Goal: Task Accomplishment & Management: Manage account settings

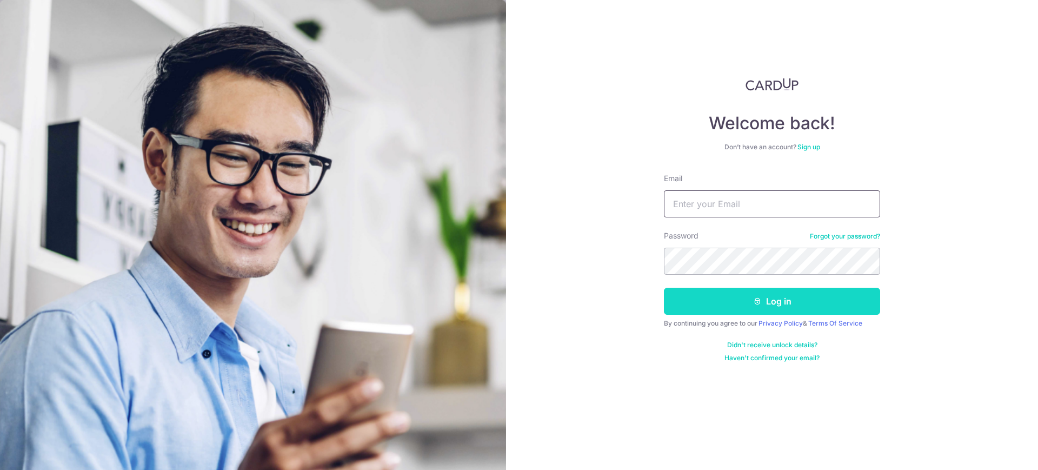
type input "[EMAIL_ADDRESS][DOMAIN_NAME]"
click at [724, 304] on button "Log in" at bounding box center [772, 301] width 216 height 27
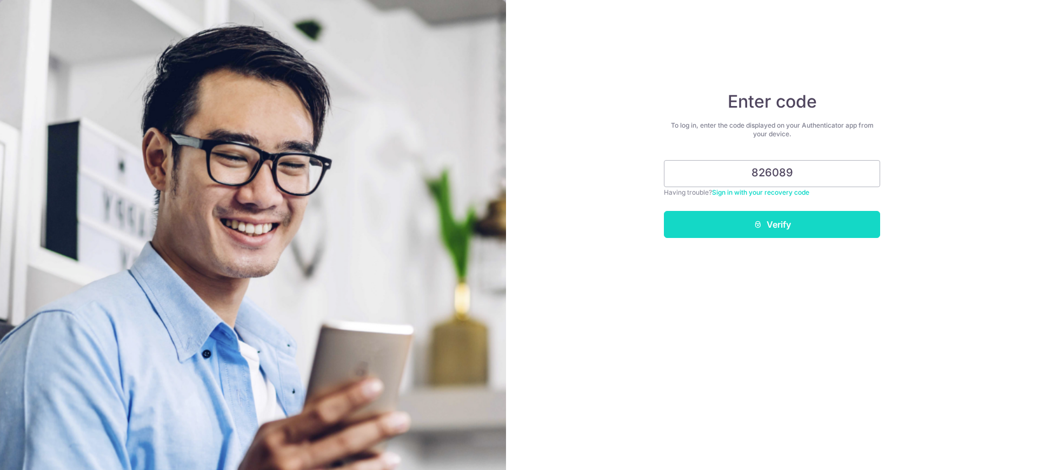
type input "826089"
click at [767, 234] on button "Verify" at bounding box center [772, 224] width 216 height 27
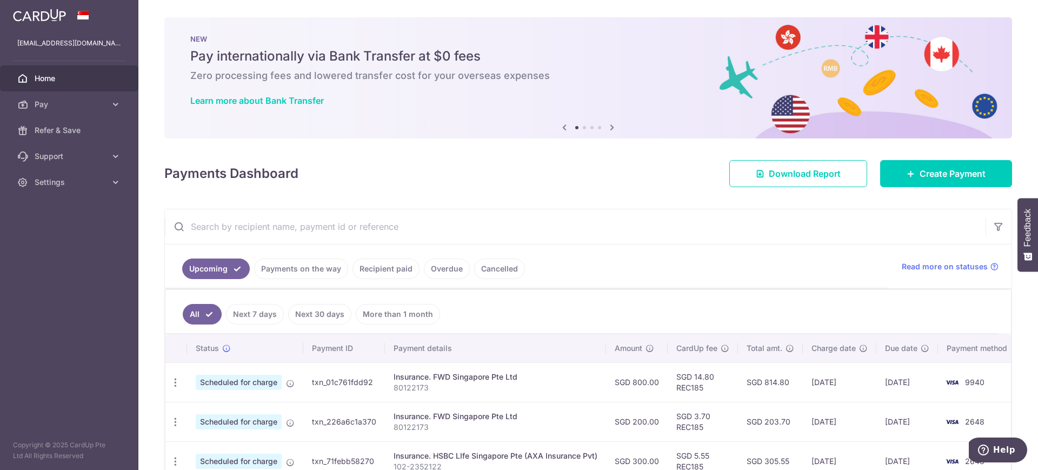
click at [578, 315] on ul "All Next 7 days Next 30 days More than 1 month" at bounding box center [582, 312] width 833 height 44
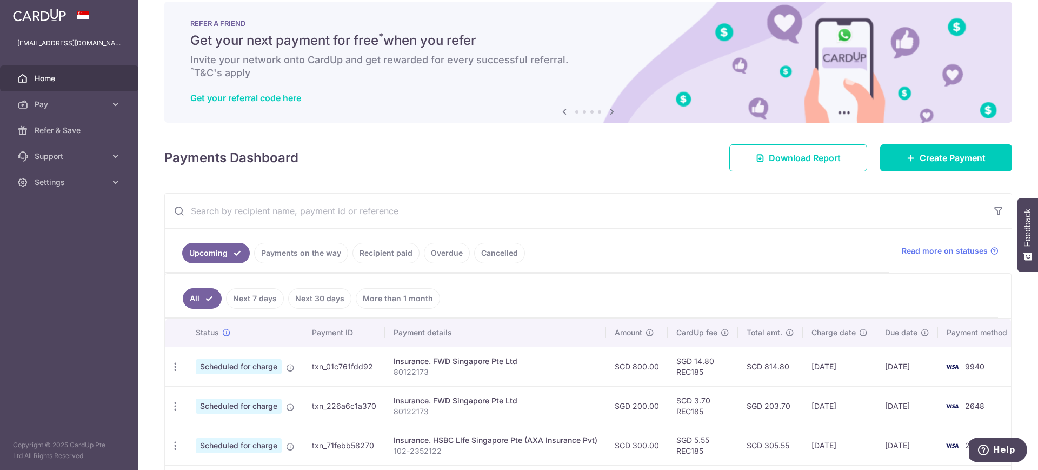
scroll to position [16, 0]
